Goal: Task Accomplishment & Management: Manage account settings

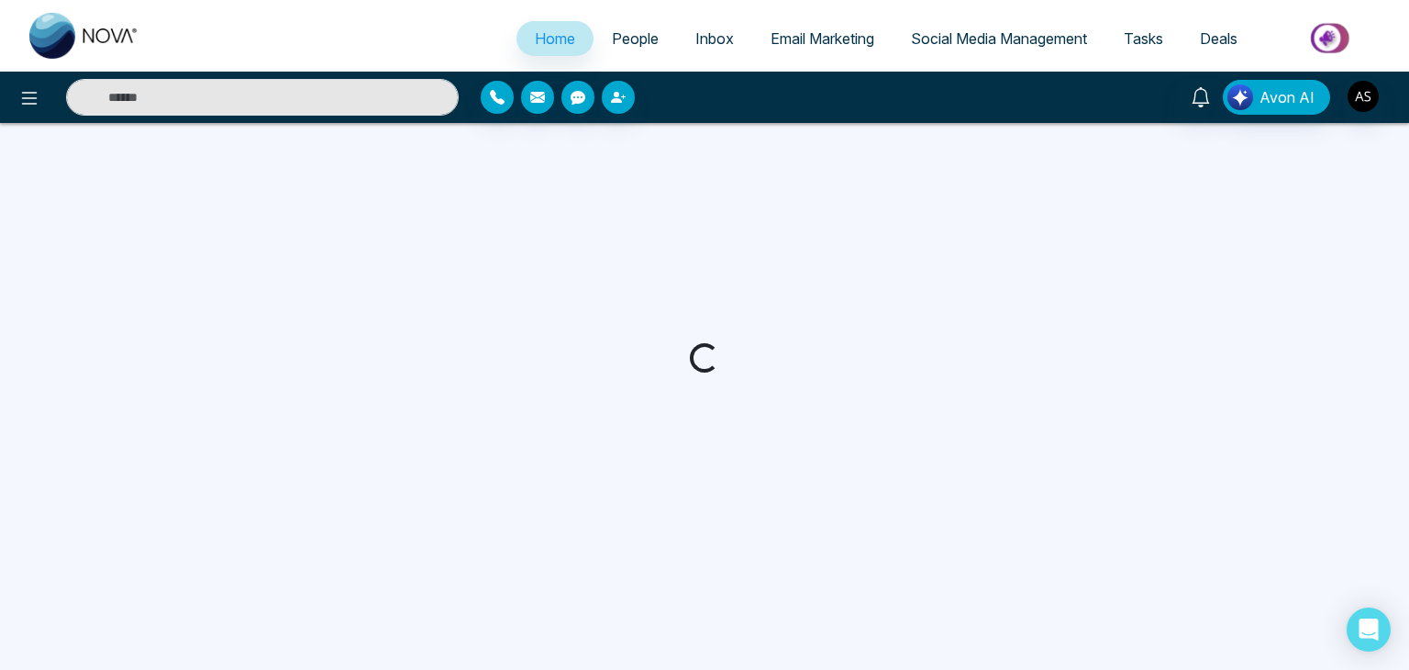
select select "*"
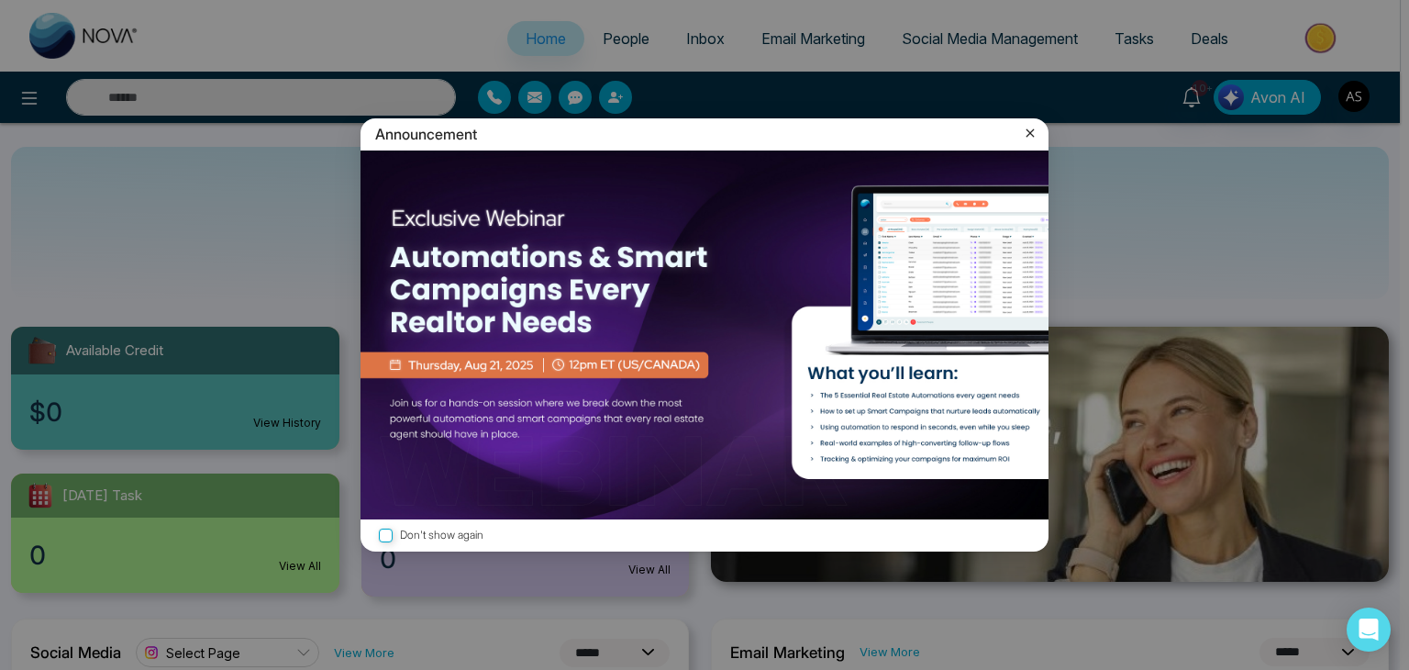
click at [1041, 132] on div "Announcement" at bounding box center [705, 134] width 688 height 32
click at [1034, 132] on icon at bounding box center [1030, 133] width 18 height 18
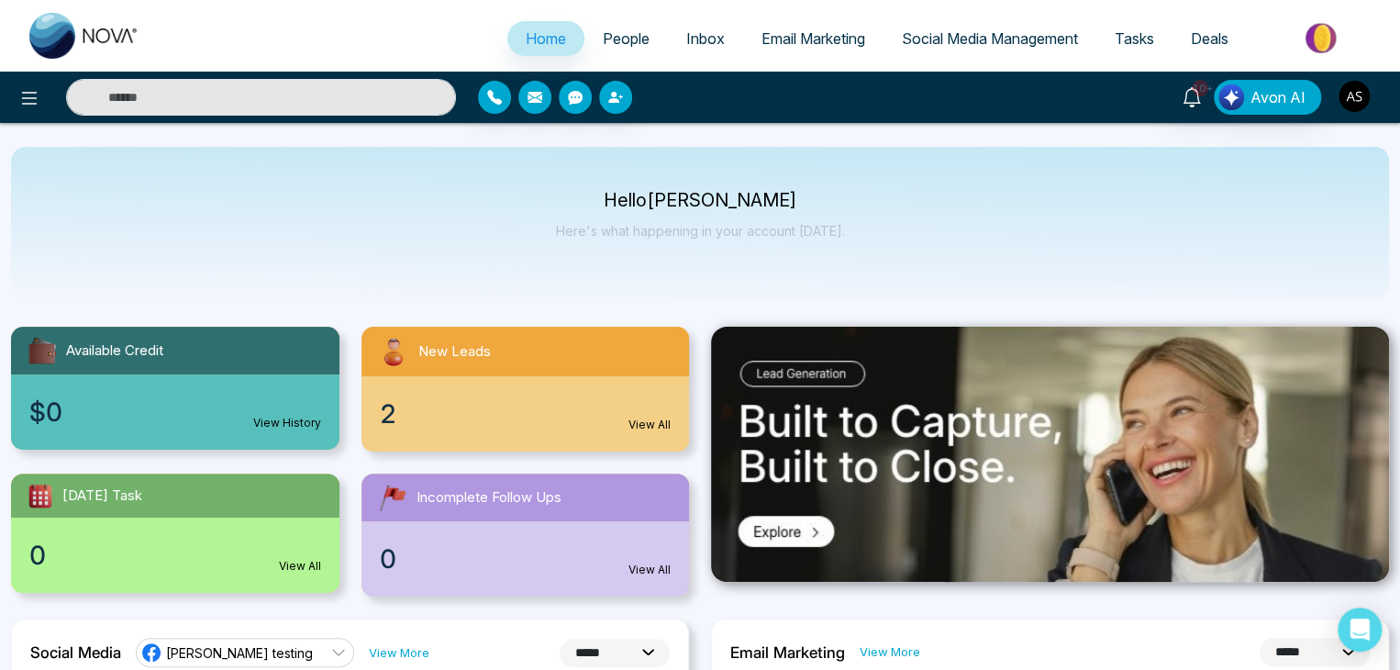
click at [1362, 101] on img "button" at bounding box center [1354, 96] width 31 height 31
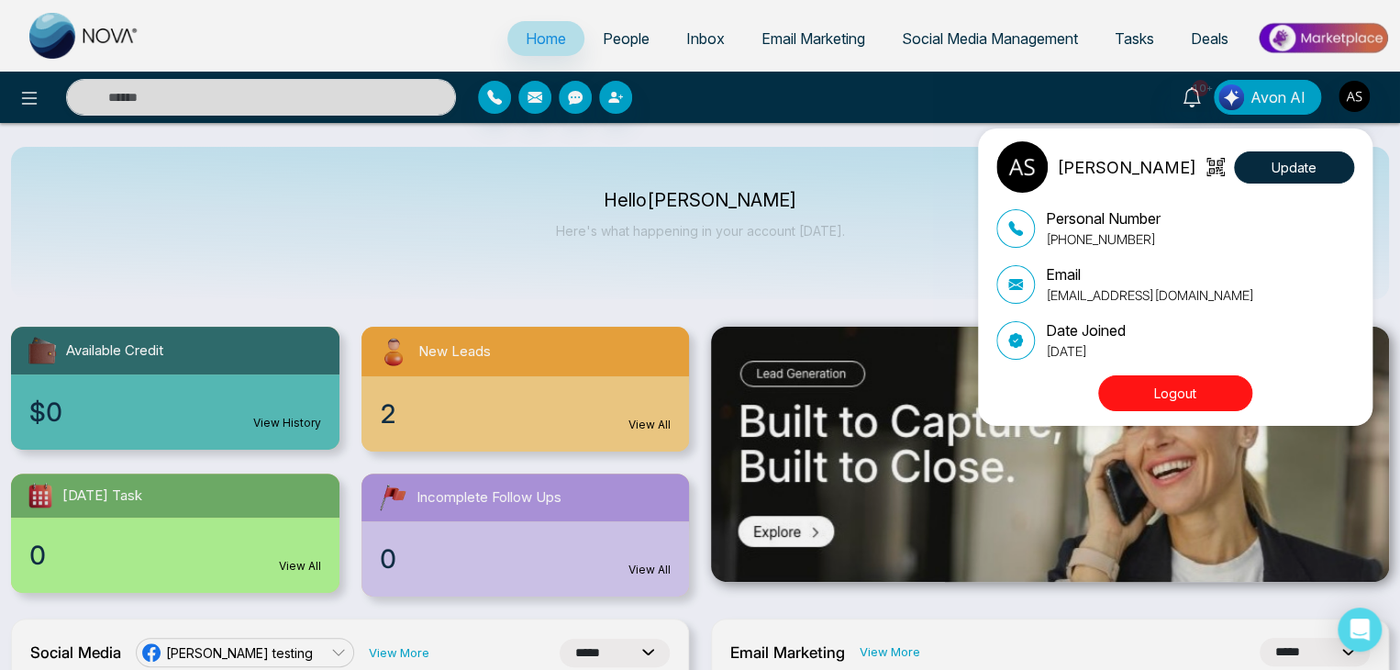
click at [1212, 395] on button "Logout" at bounding box center [1175, 393] width 154 height 36
